Goal: Find specific page/section: Find specific page/section

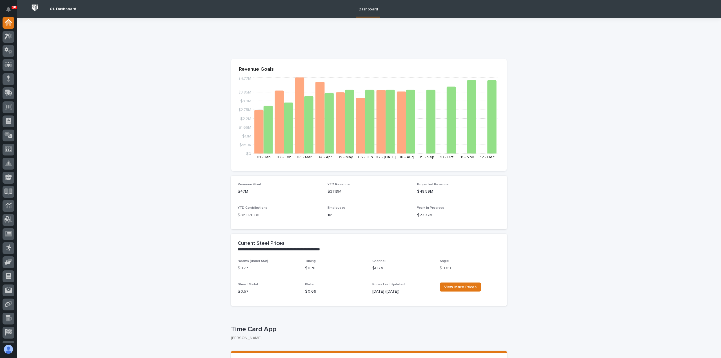
click at [16, 36] on div at bounding box center [8, 180] width 17 height 327
click at [11, 37] on icon at bounding box center [9, 36] width 8 height 6
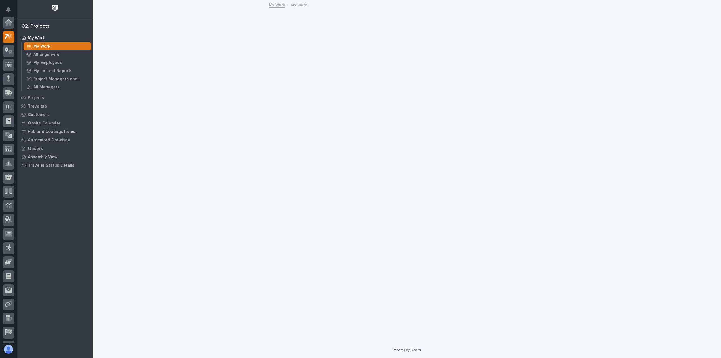
scroll to position [14, 0]
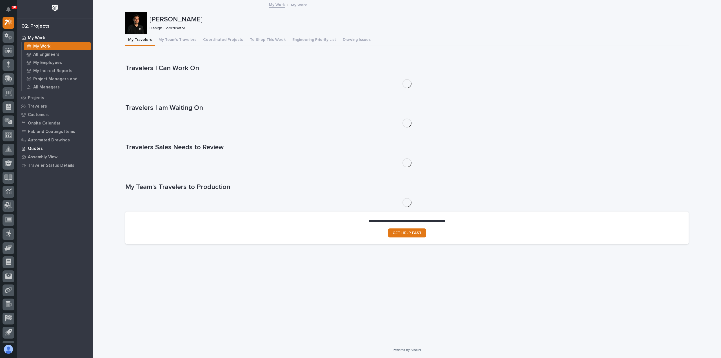
click at [39, 149] on p "Quotes" at bounding box center [35, 148] width 15 height 5
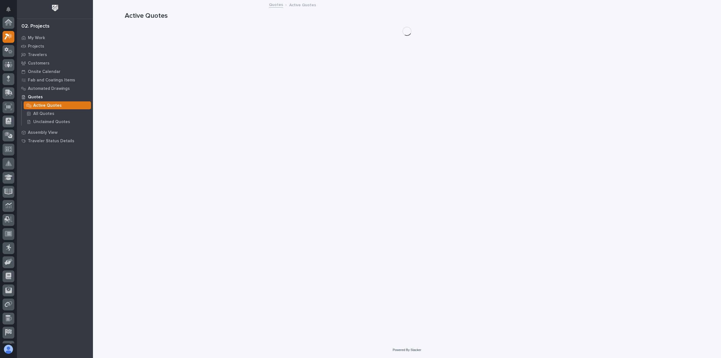
scroll to position [14, 0]
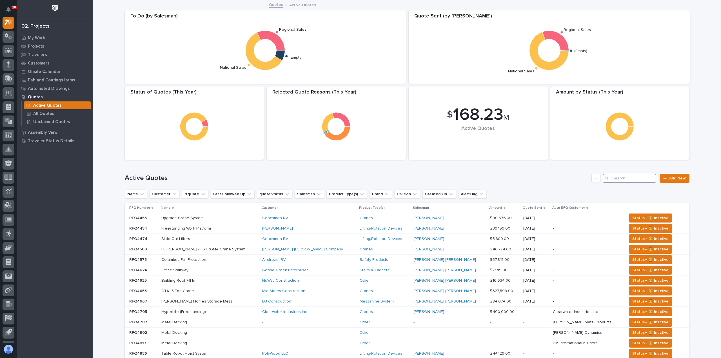
click at [615, 177] on input "Search" at bounding box center [630, 178] width 54 height 9
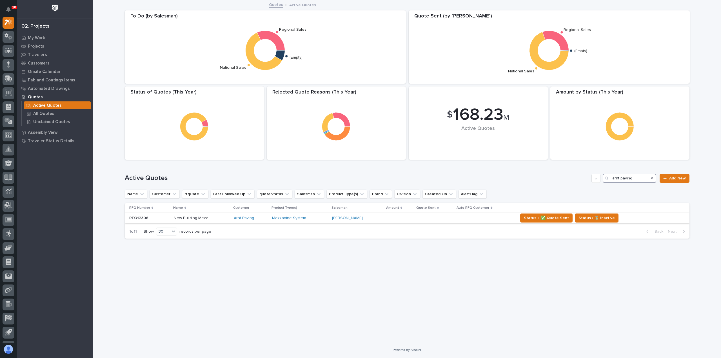
type input "arnt paving"
click at [215, 220] on p at bounding box center [202, 218] width 56 height 5
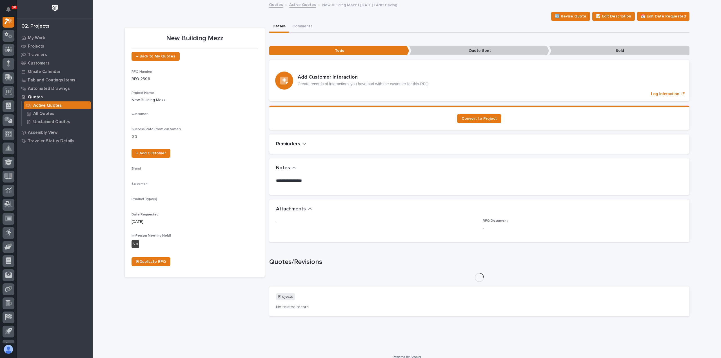
scroll to position [14, 0]
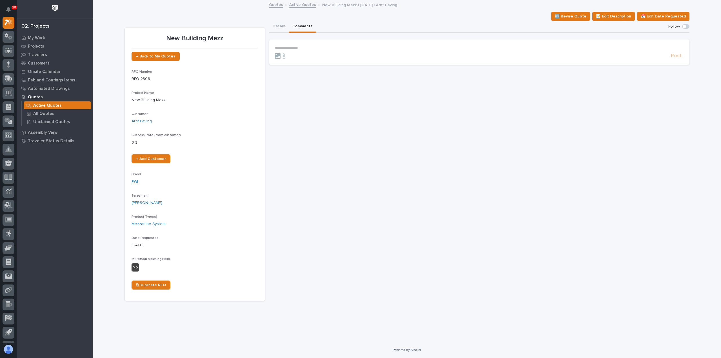
click at [302, 28] on button "Comments" at bounding box center [302, 27] width 27 height 12
click at [280, 25] on button "Details" at bounding box center [279, 27] width 20 height 12
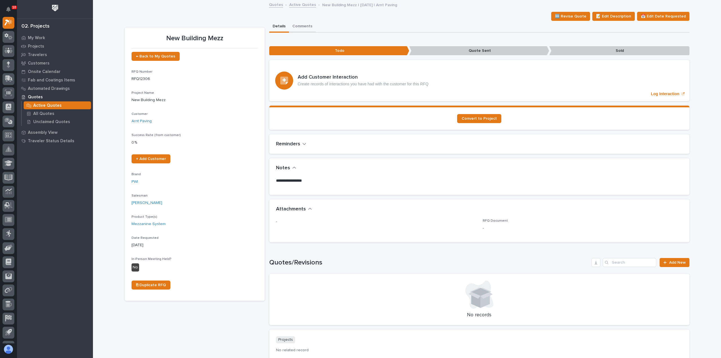
click at [310, 25] on button "Comments" at bounding box center [302, 27] width 27 height 12
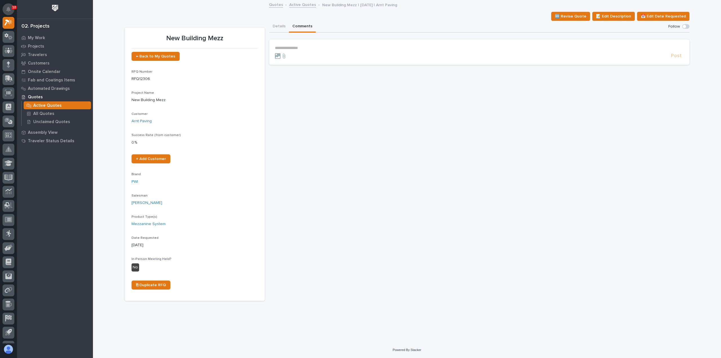
click at [10, 9] on icon "Notifications" at bounding box center [8, 9] width 5 height 5
click at [396, 139] on div "**********" at bounding box center [479, 161] width 420 height 280
